Goal: Task Accomplishment & Management: Manage account settings

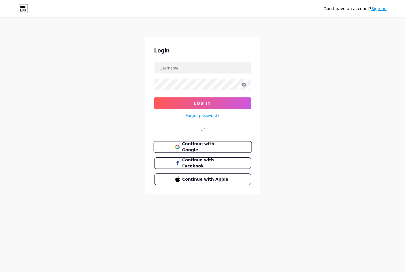
click at [214, 146] on span "Continue with Google" at bounding box center [206, 147] width 48 height 12
